Goal: Information Seeking & Learning: Understand process/instructions

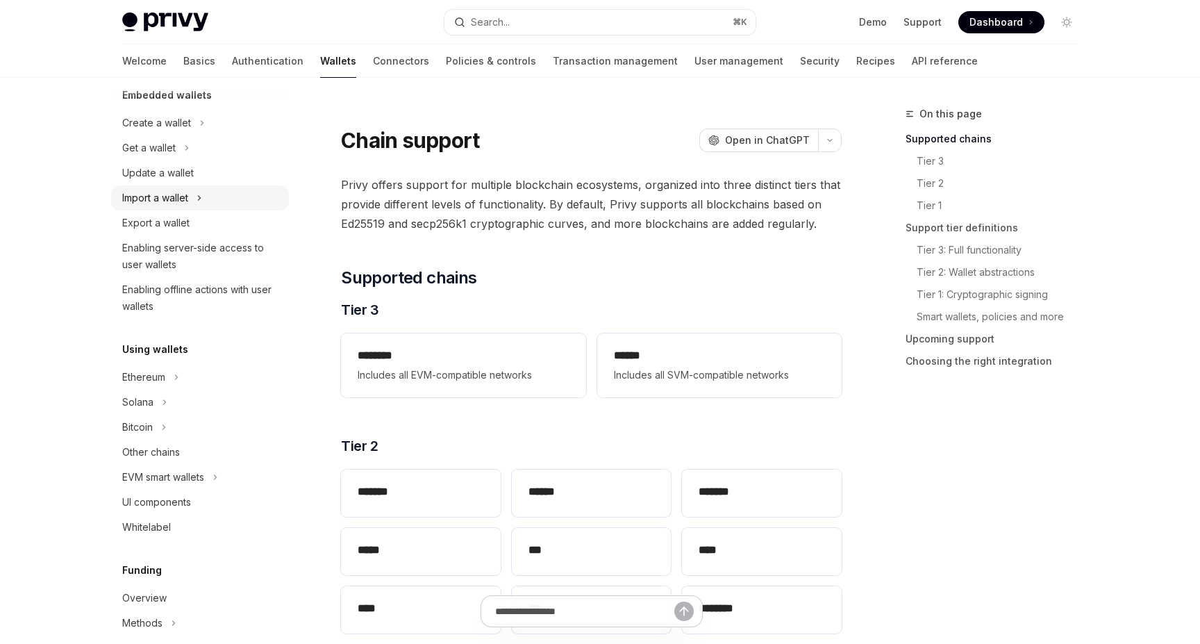
scroll to position [115, 0]
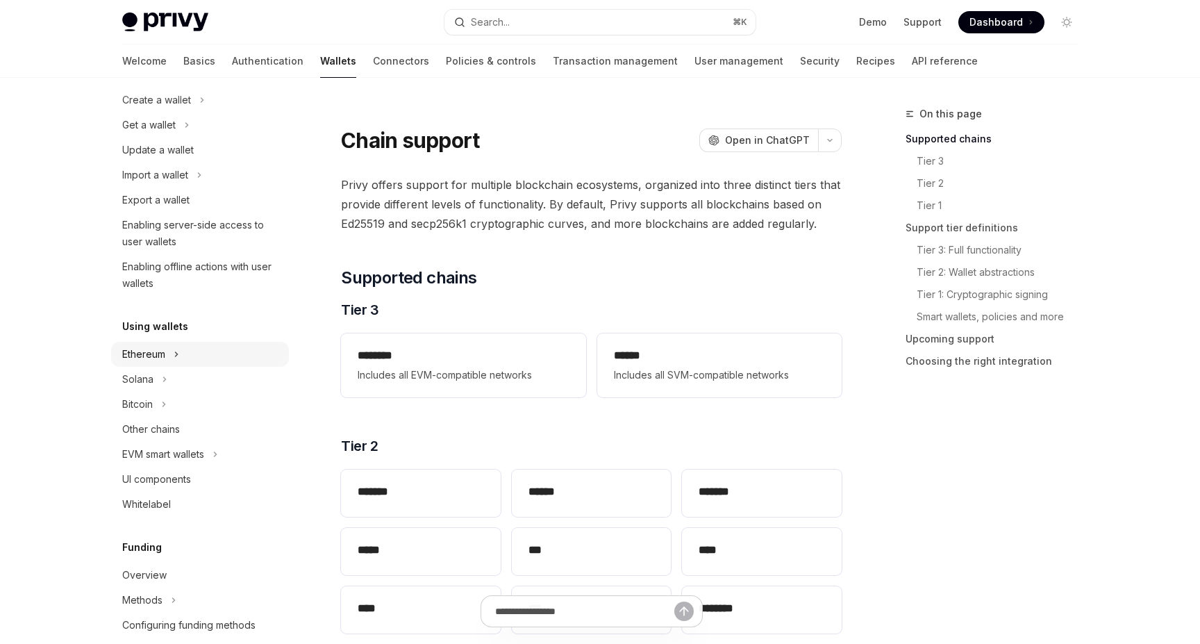
click at [190, 360] on button "Ethereum" at bounding box center [200, 354] width 178 height 25
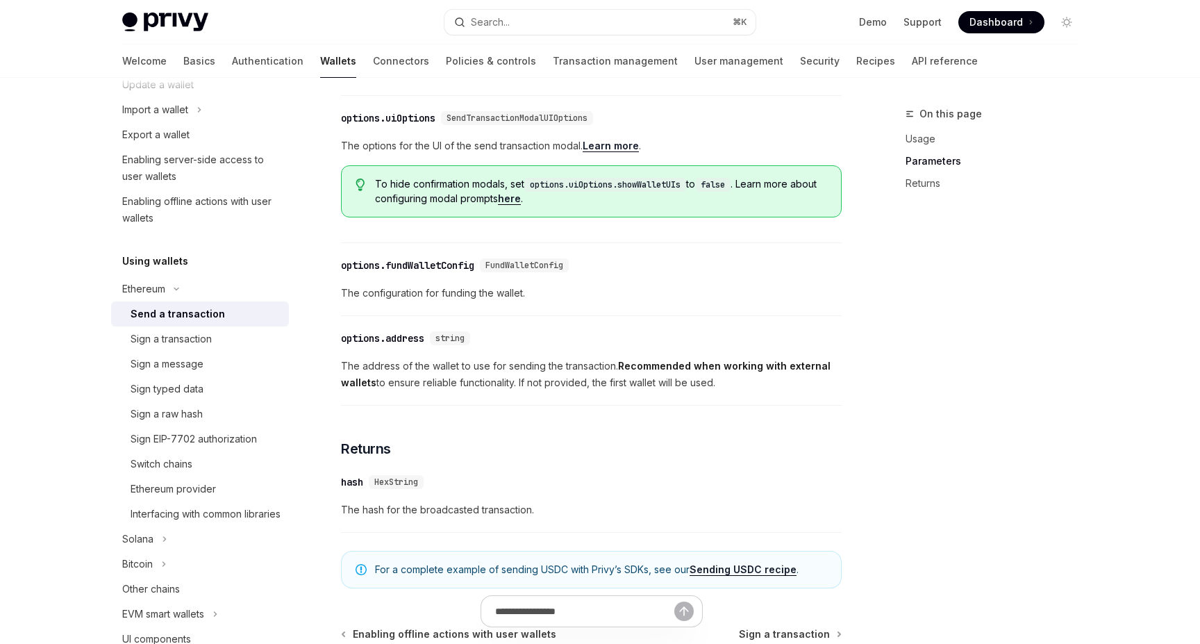
scroll to position [669, 0]
click at [182, 340] on div "Sign a transaction" at bounding box center [171, 339] width 81 height 17
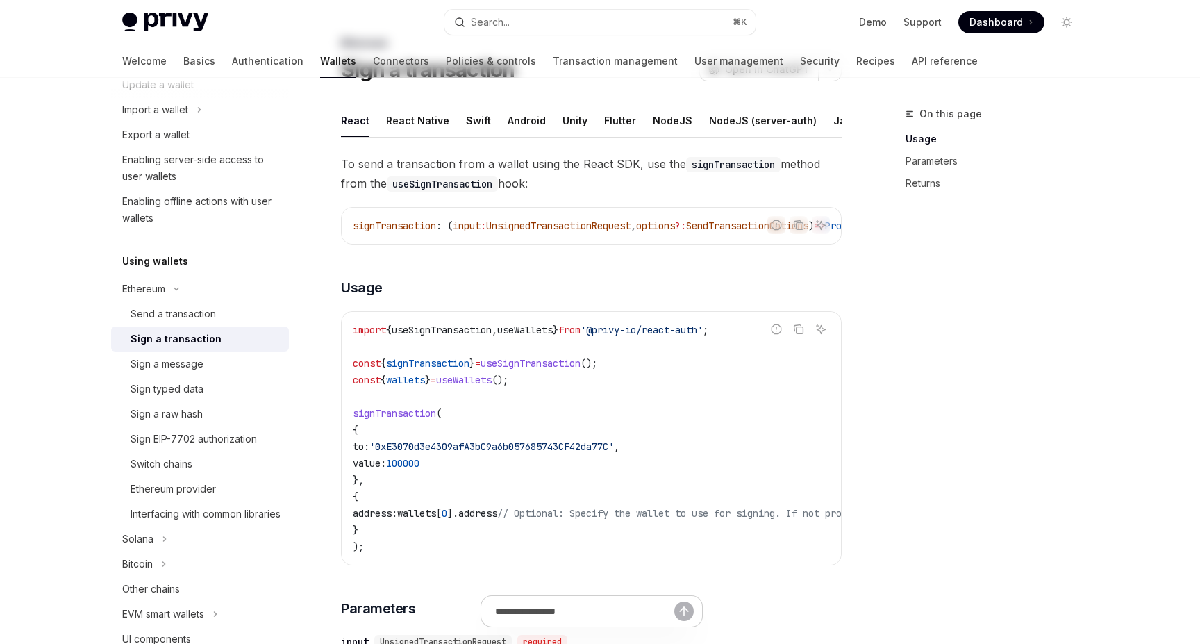
scroll to position [127, 0]
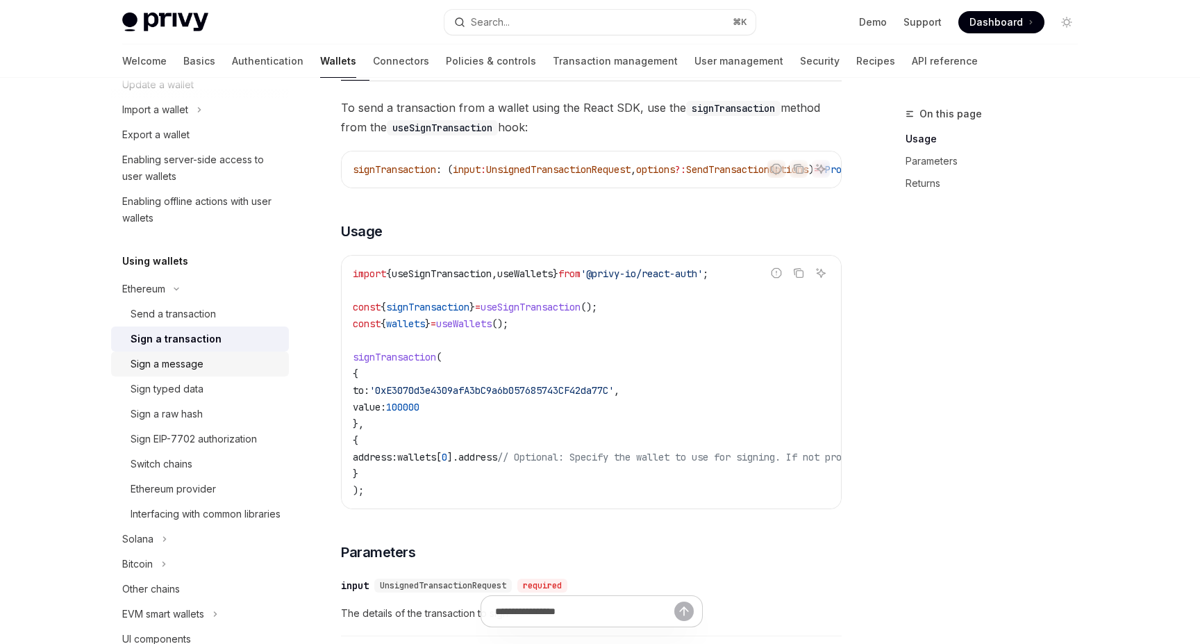
click at [215, 367] on div "Sign a message" at bounding box center [206, 364] width 150 height 17
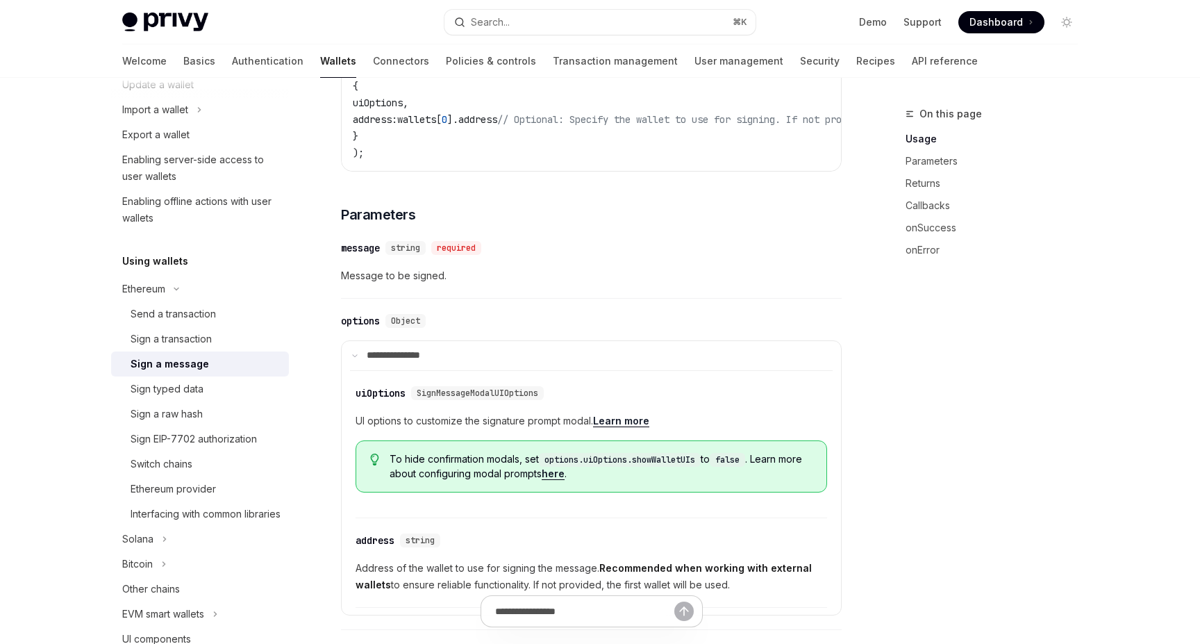
scroll to position [521, 0]
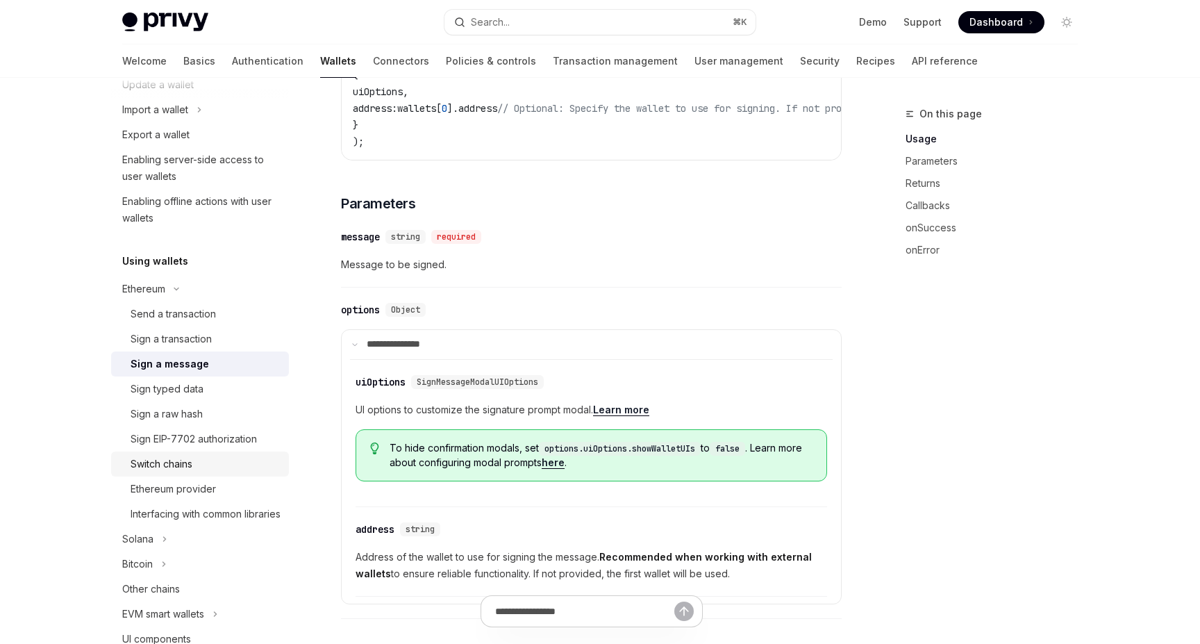
click at [160, 465] on div "Switch chains" at bounding box center [162, 463] width 62 height 17
type textarea "*"
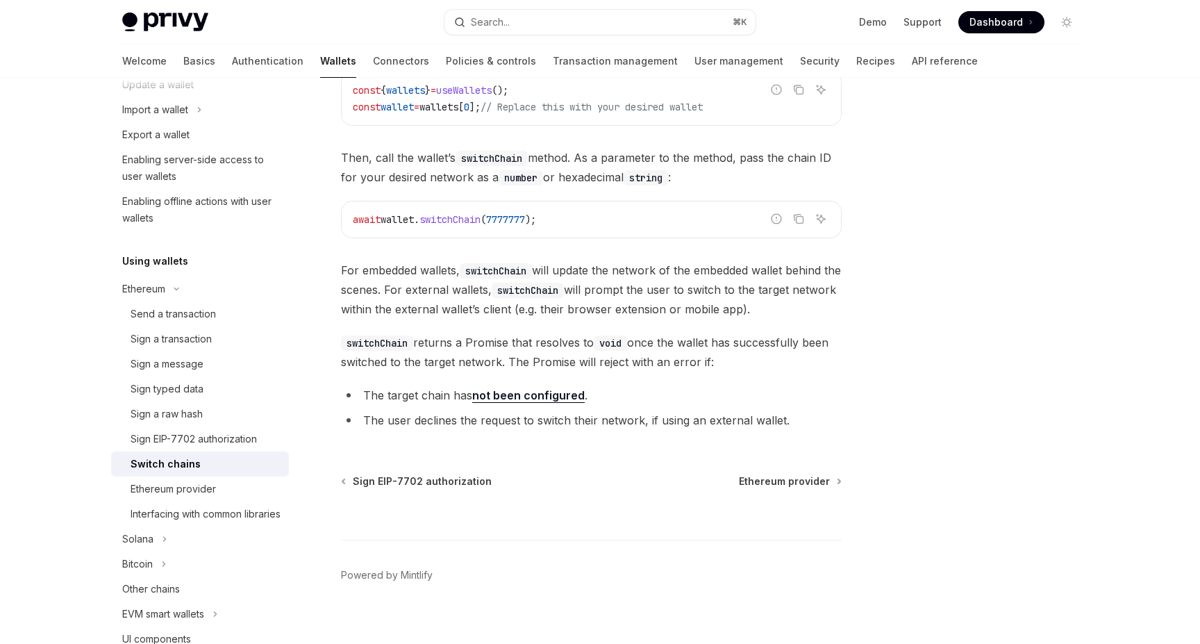
scroll to position [211, 0]
